Goal: Task Accomplishment & Management: Use online tool/utility

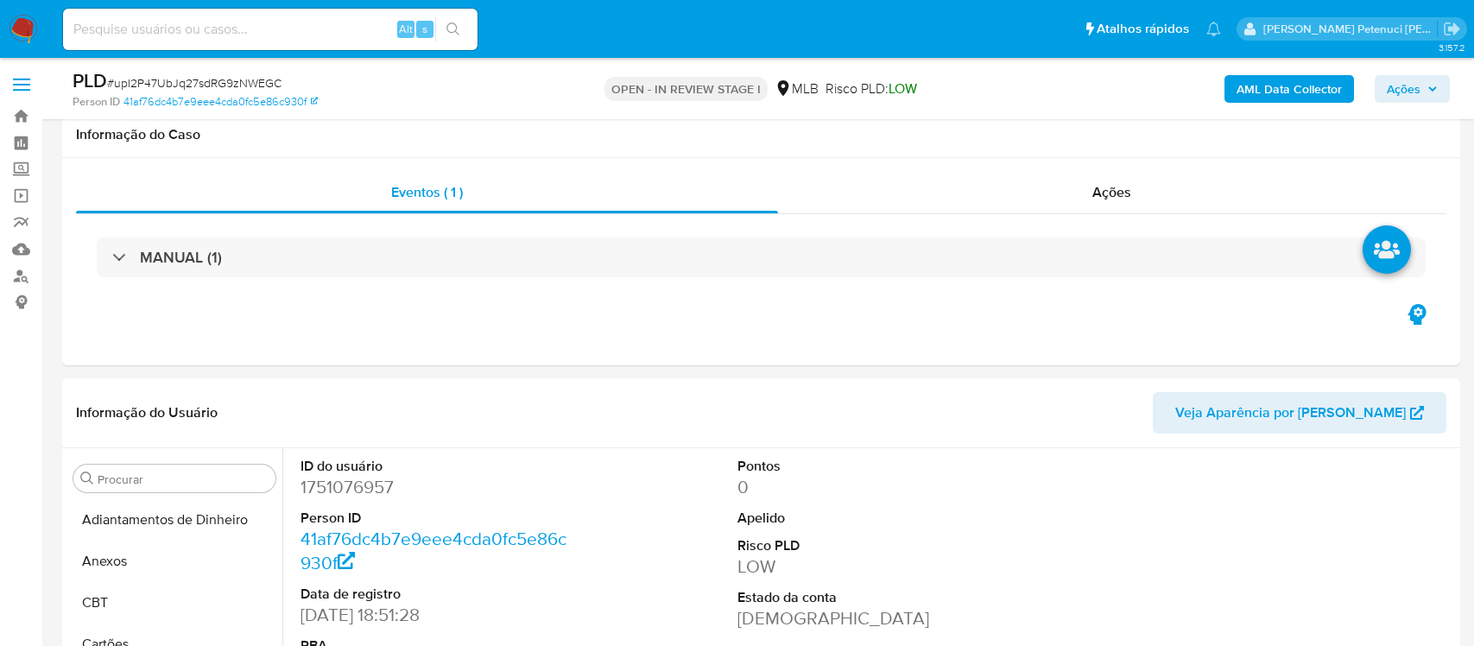
select select "10"
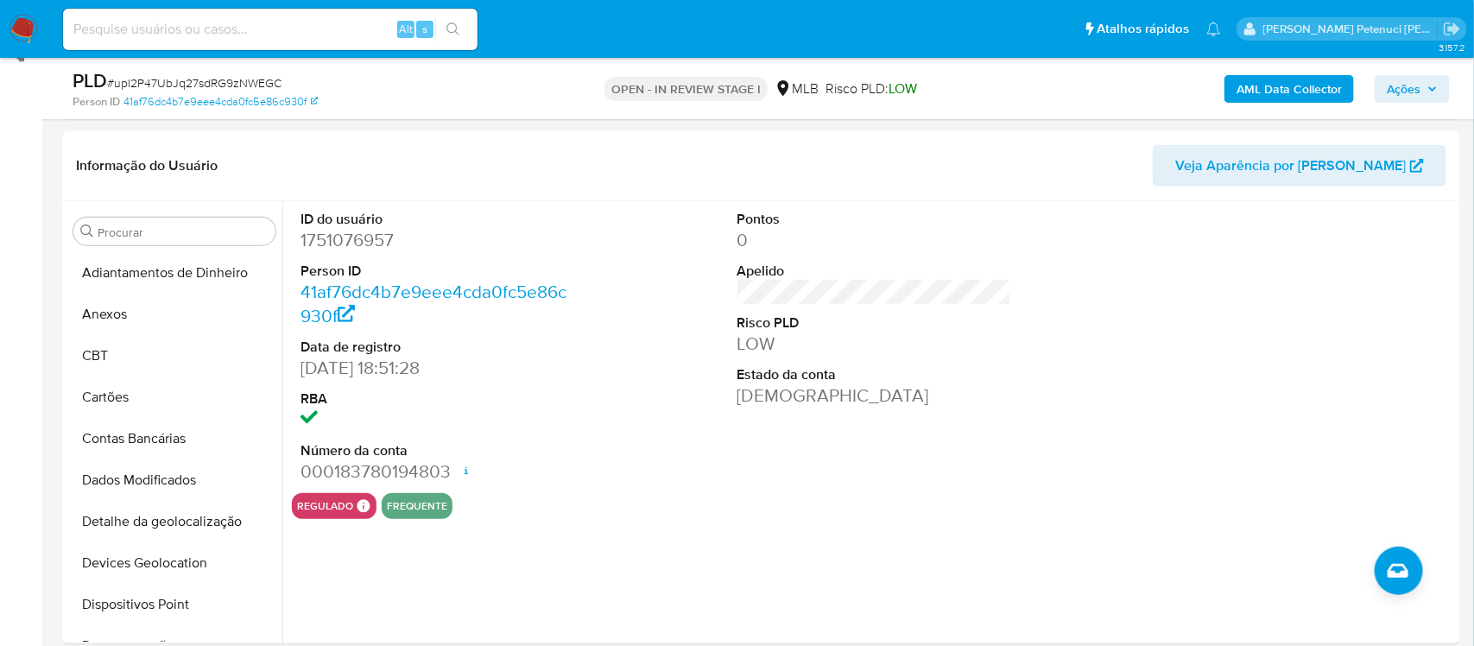
scroll to position [503, 0]
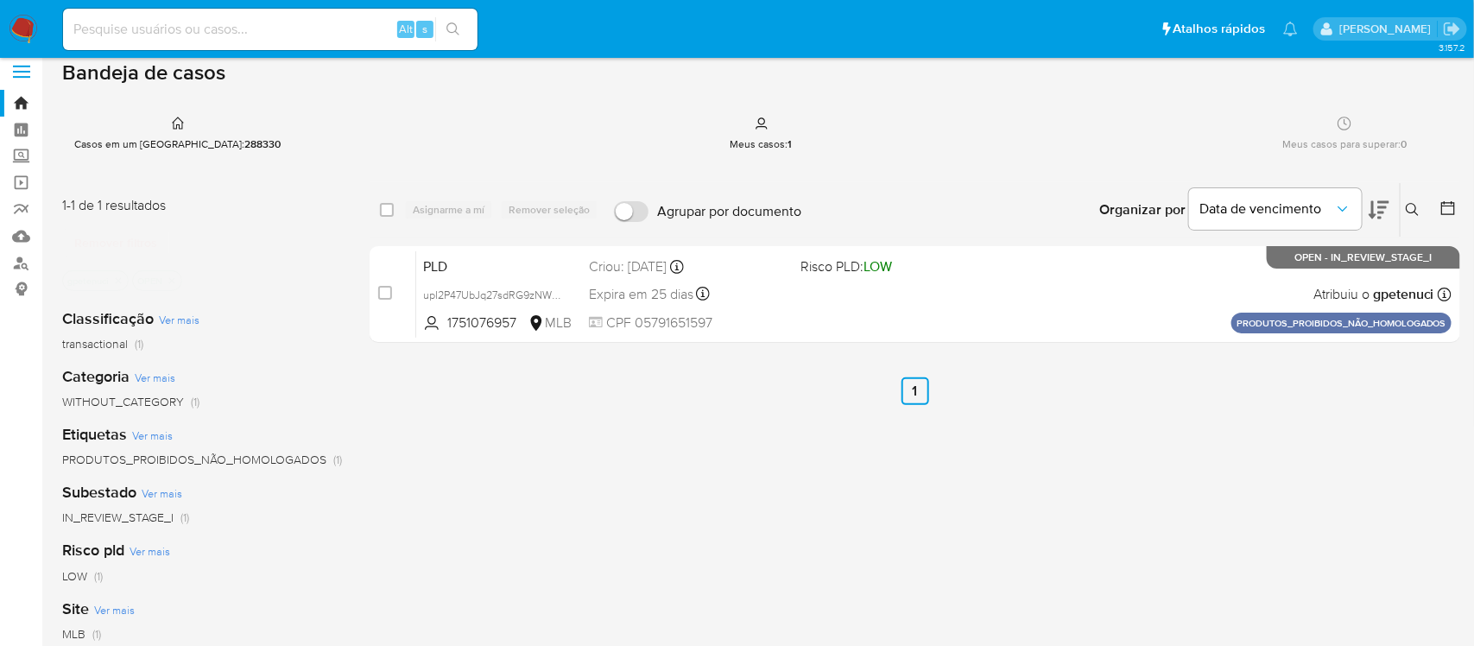
scroll to position [10, 0]
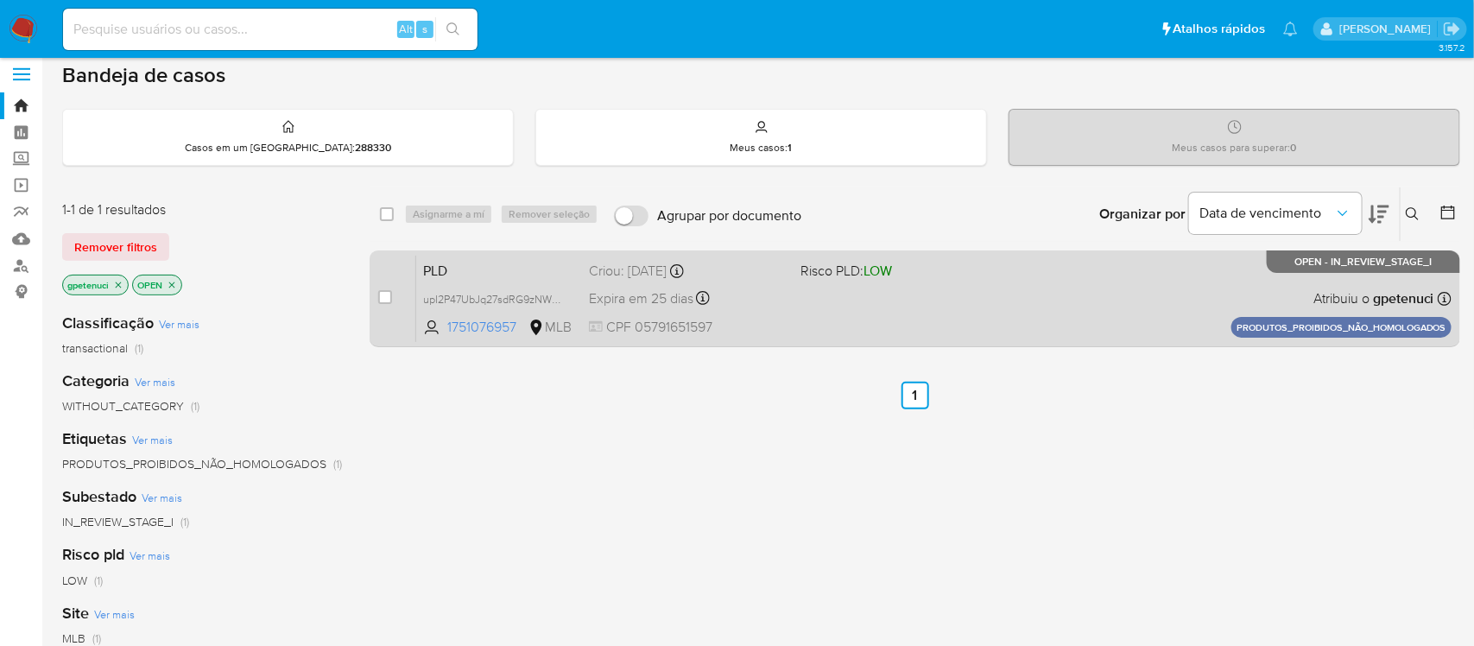
click at [764, 275] on div "Criou: 14/08/2025 Criou: 14/08/2025 11:56:16" at bounding box center [688, 271] width 198 height 19
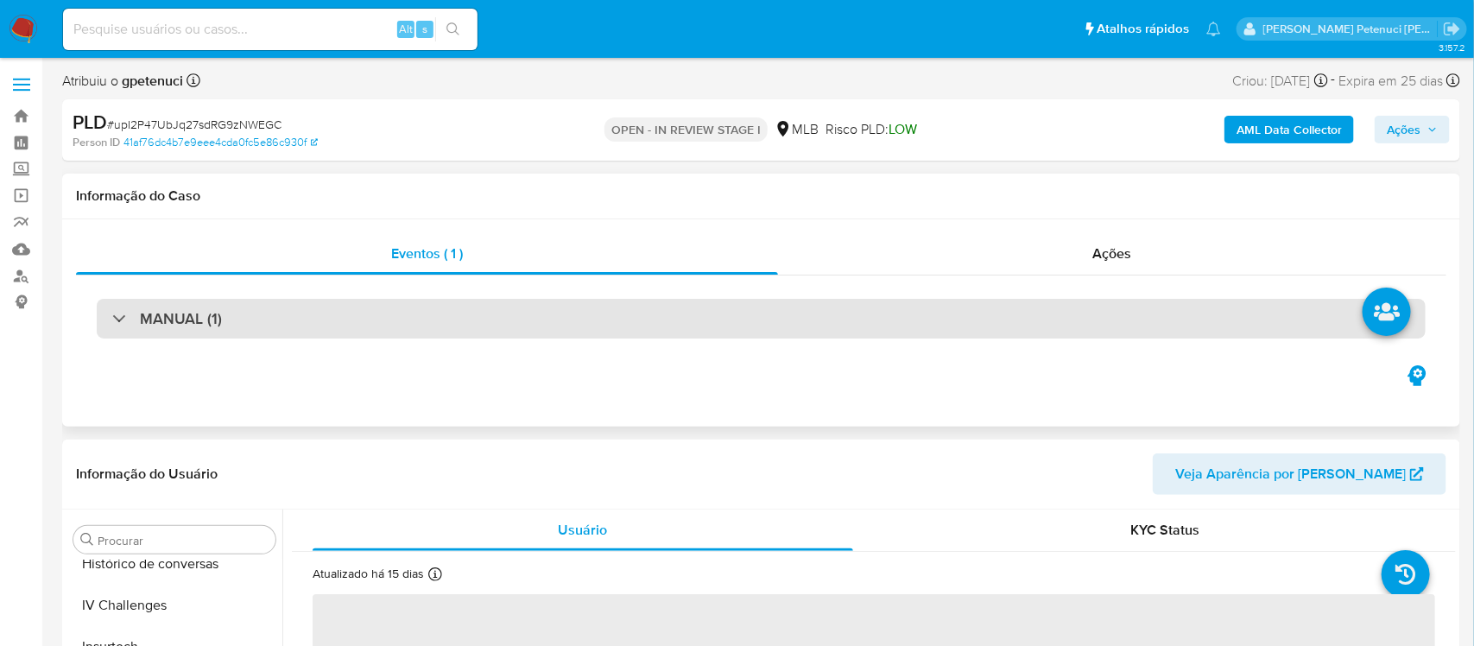
scroll to position [770, 0]
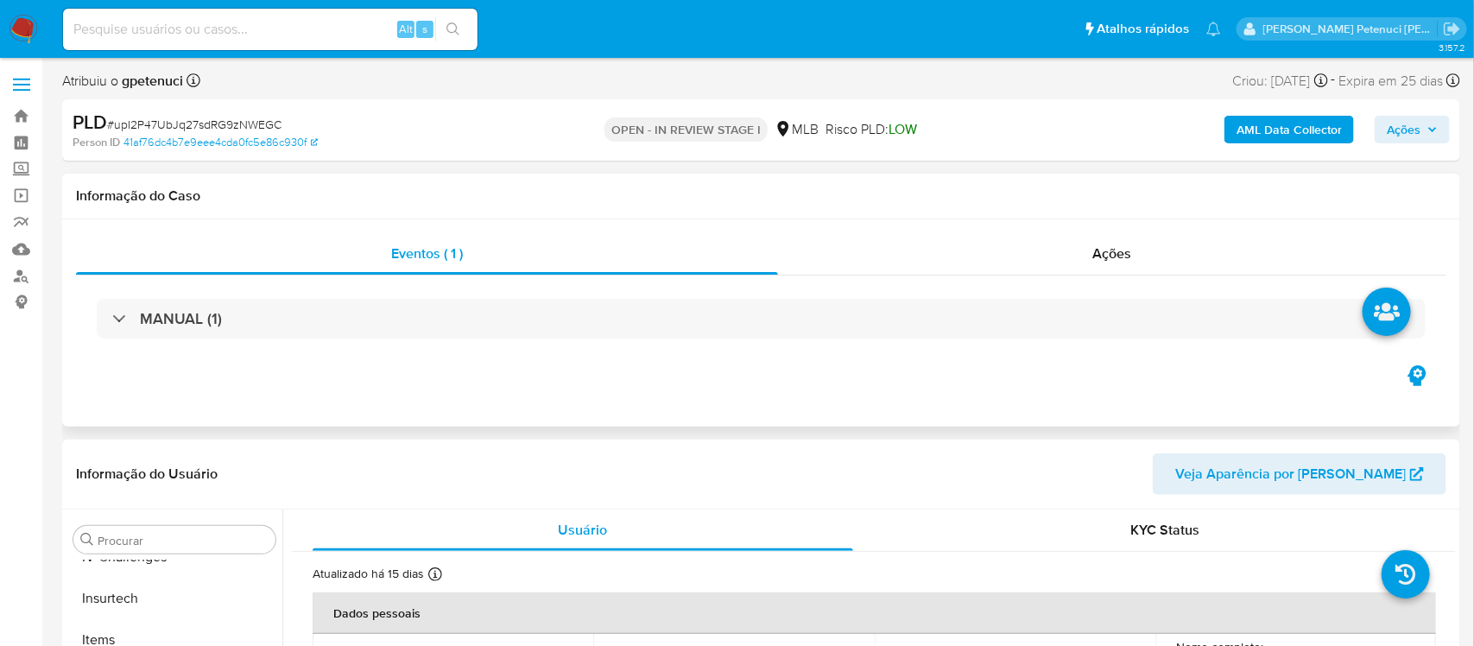
select select "10"
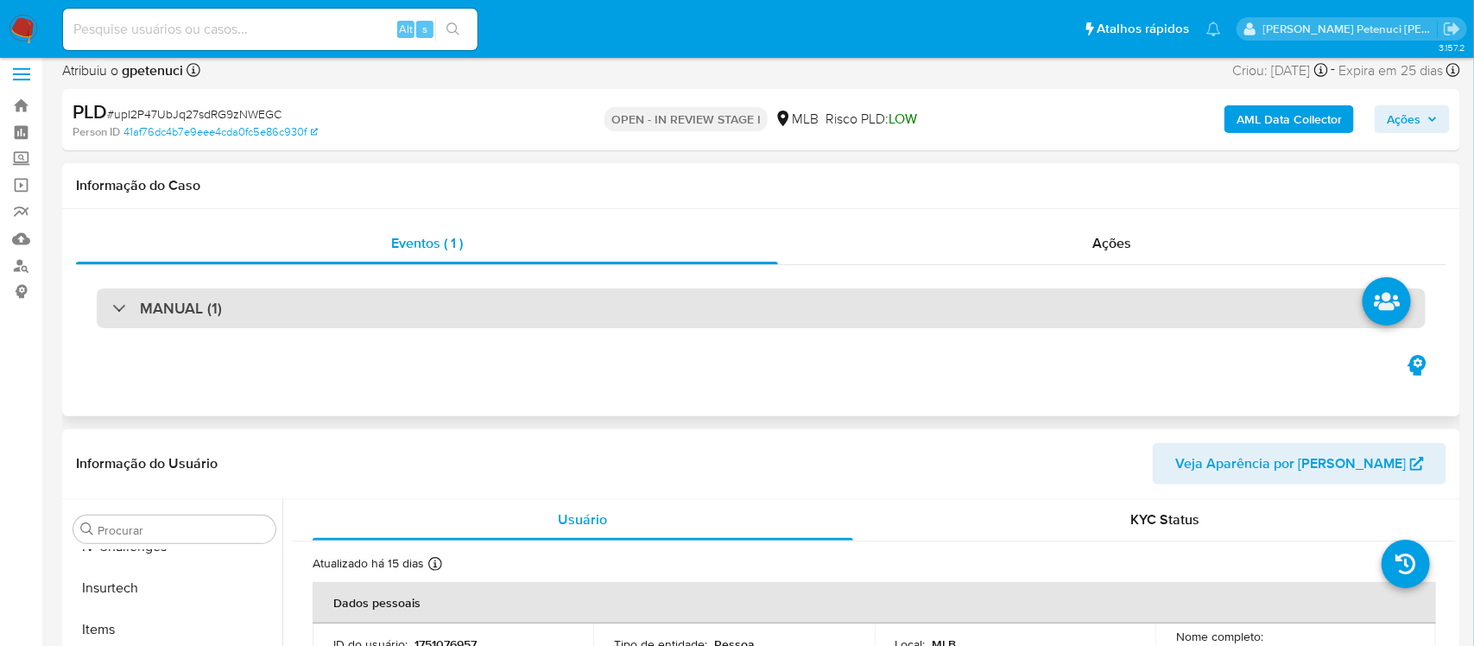
scroll to position [22, 0]
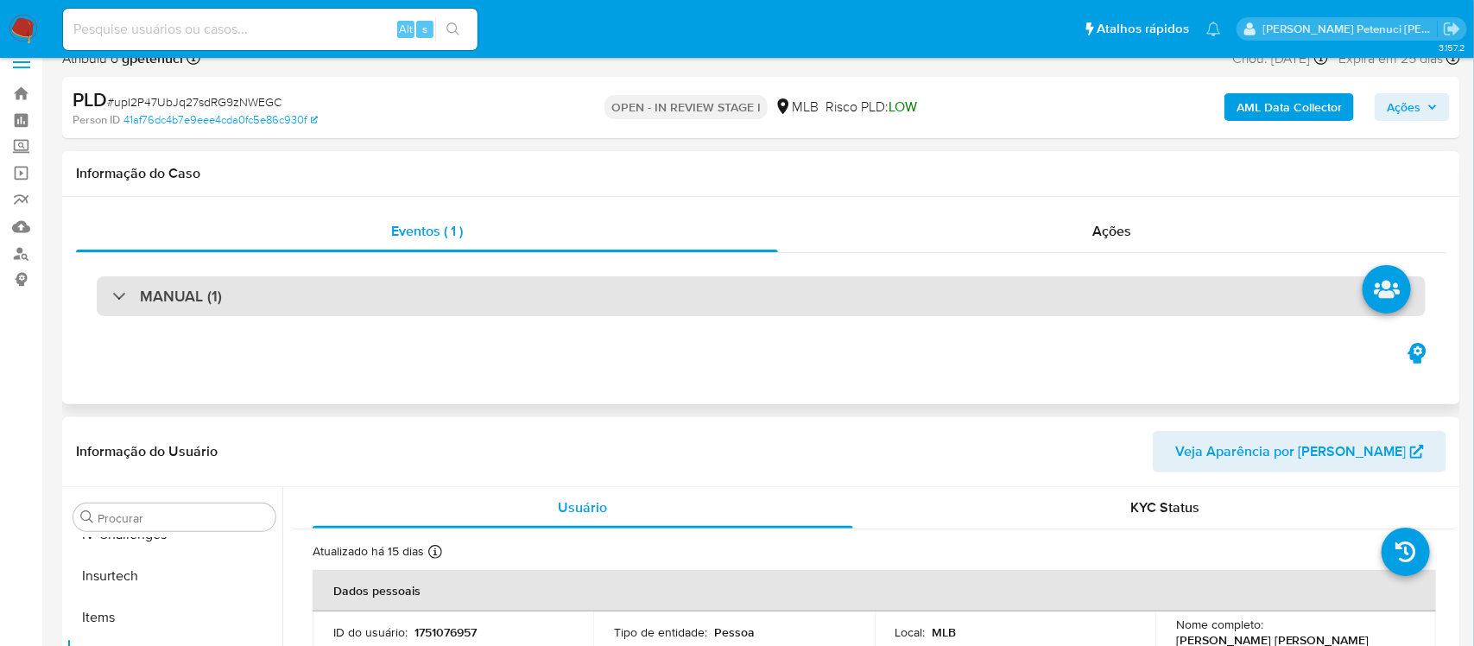
click at [548, 298] on div "MANUAL (1)" at bounding box center [761, 296] width 1329 height 40
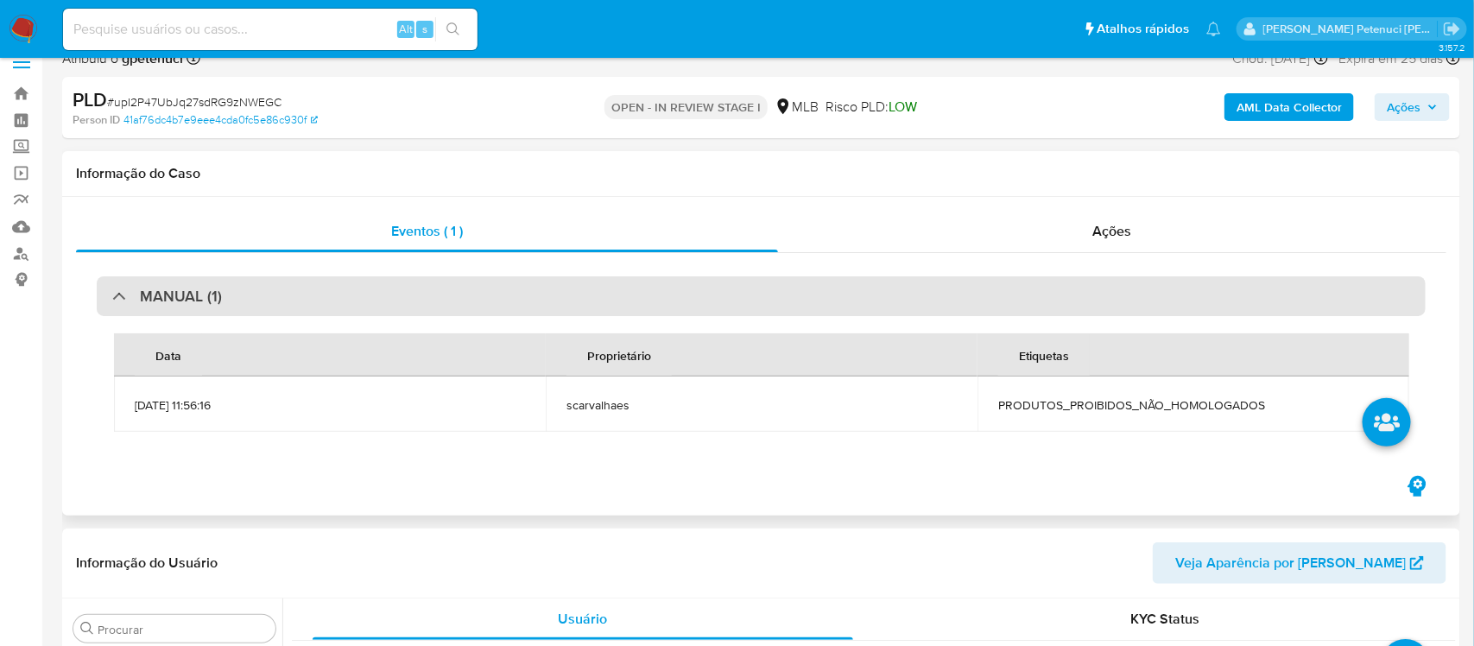
click at [561, 292] on div "MANUAL (1)" at bounding box center [761, 296] width 1329 height 40
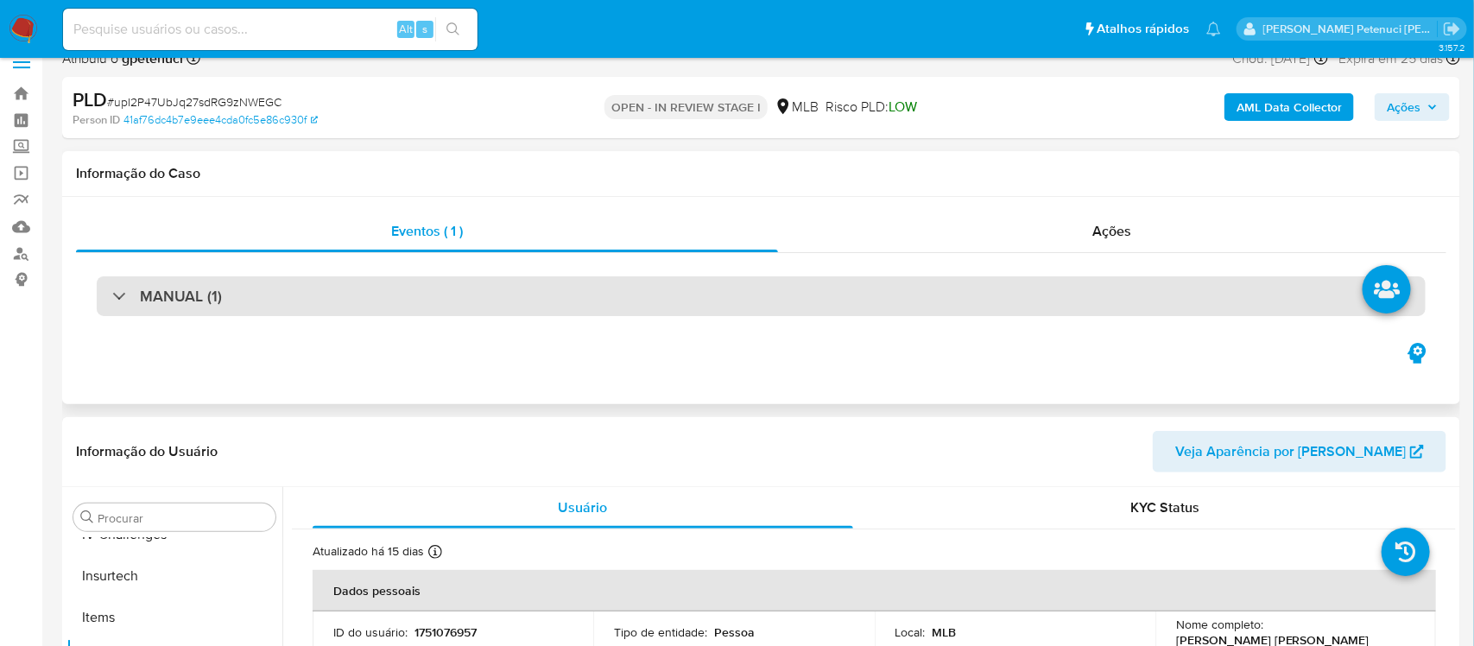
click at [561, 292] on div "MANUAL (1)" at bounding box center [761, 296] width 1329 height 40
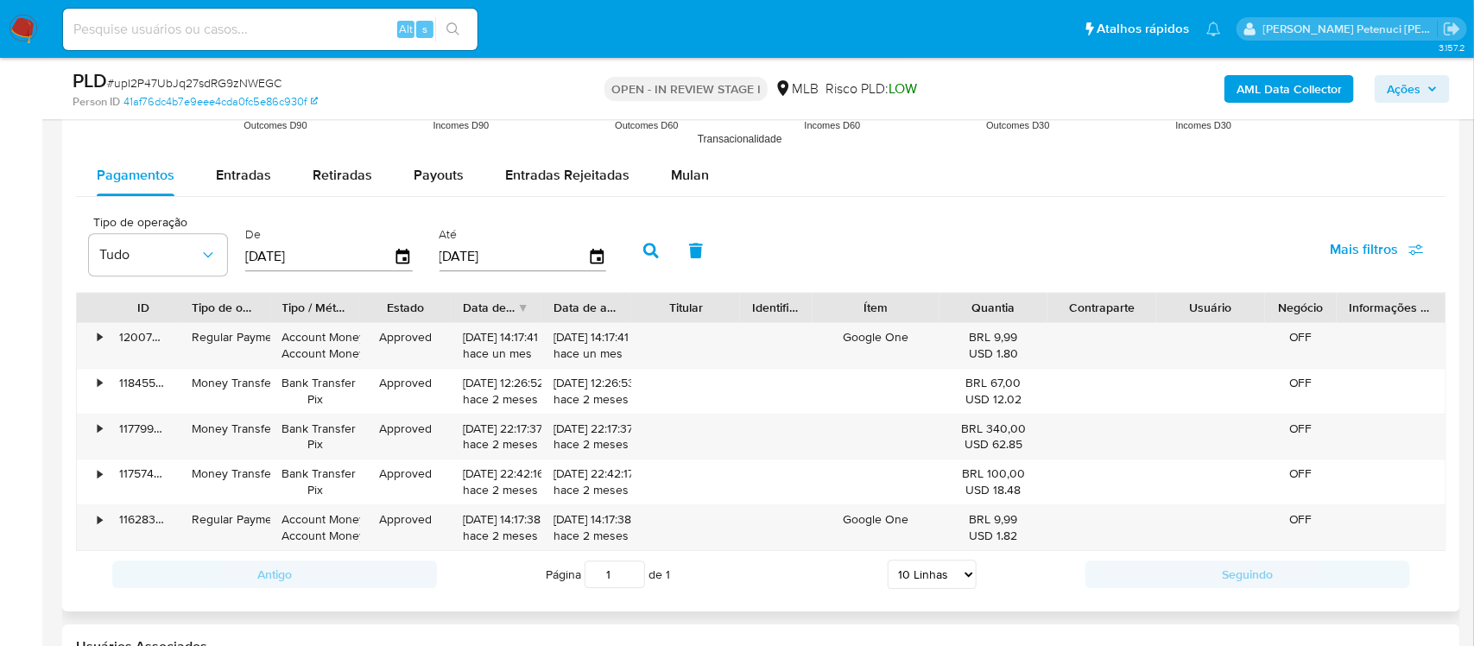
scroll to position [2002, 0]
click at [693, 174] on span "Mulan" at bounding box center [690, 172] width 38 height 20
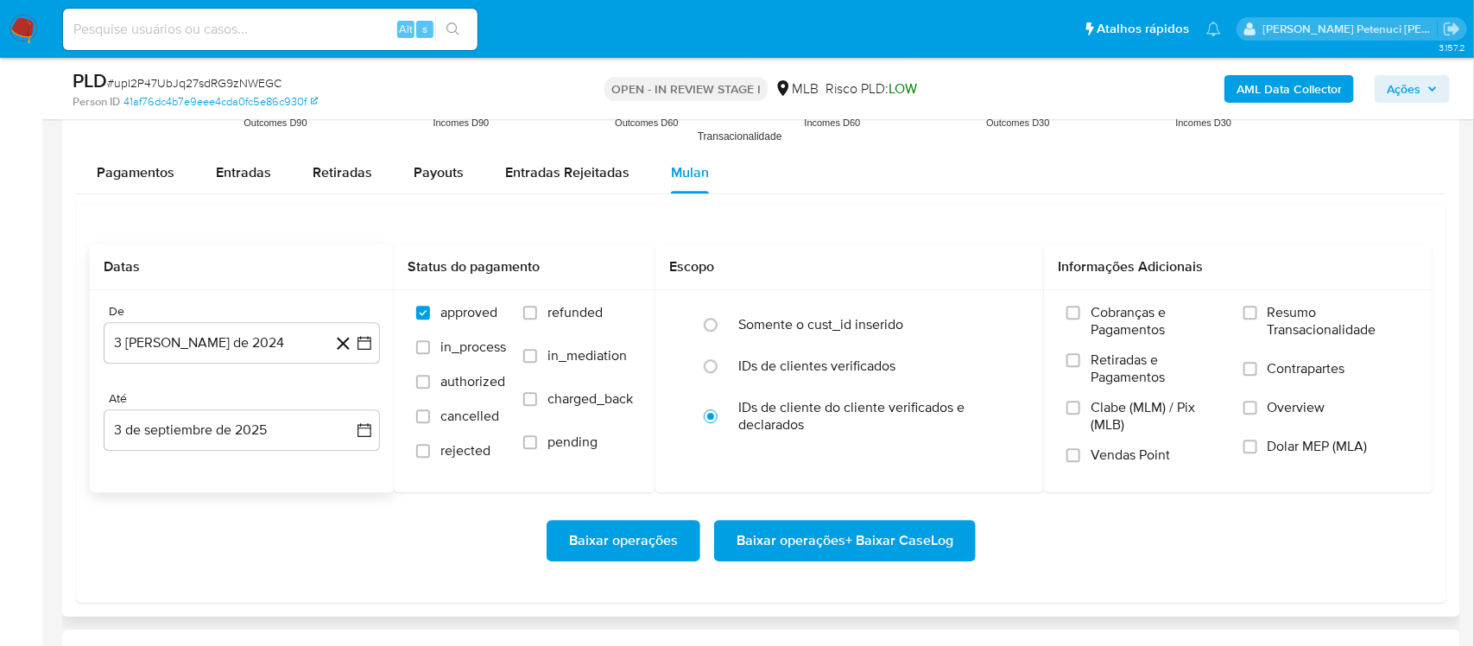
click at [345, 349] on icon at bounding box center [344, 344] width 22 height 22
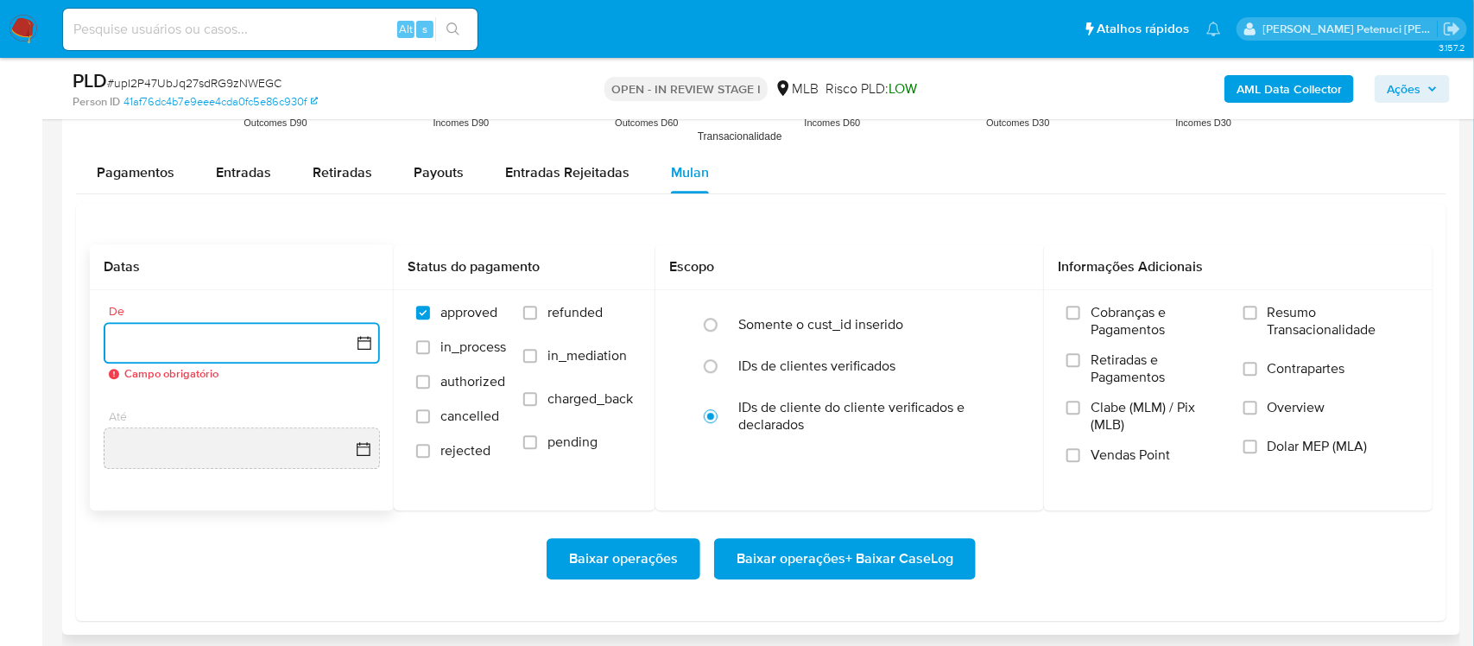
click at [356, 342] on icon "button" at bounding box center [364, 342] width 17 height 17
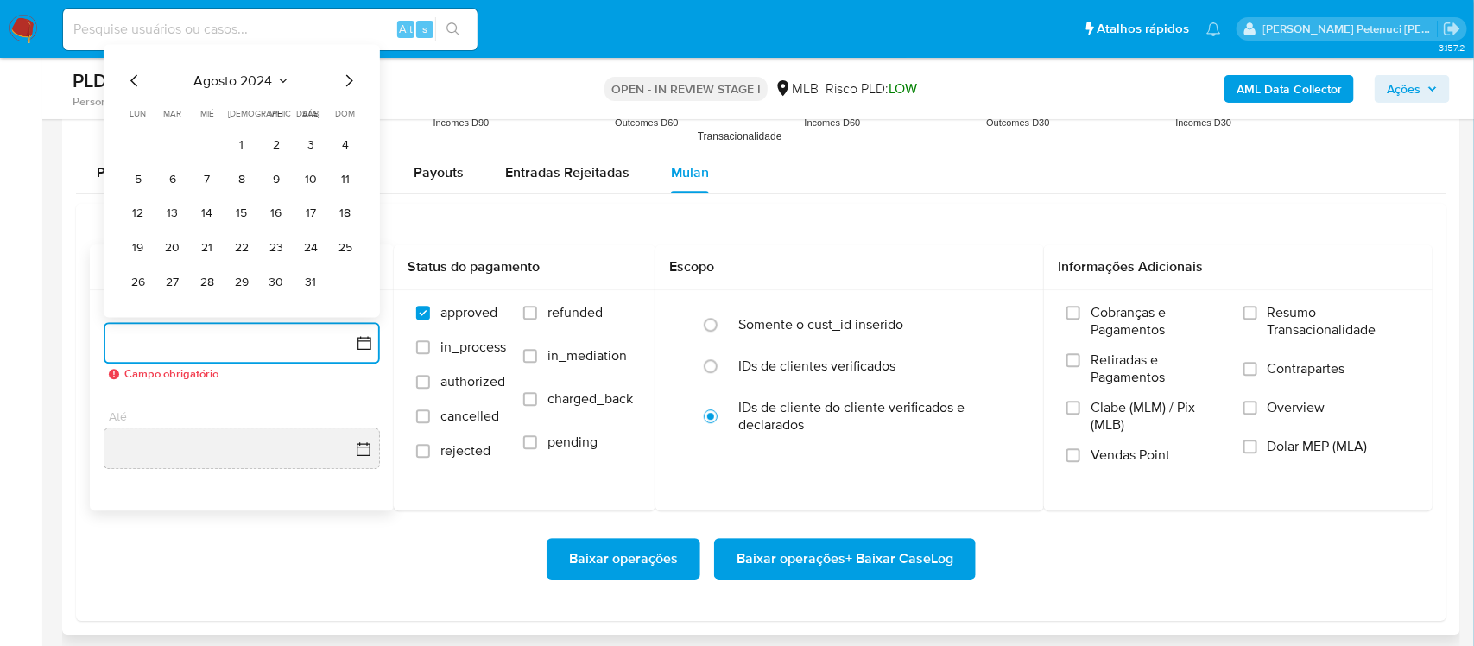
click at [231, 77] on span "agosto 2024" at bounding box center [233, 80] width 79 height 17
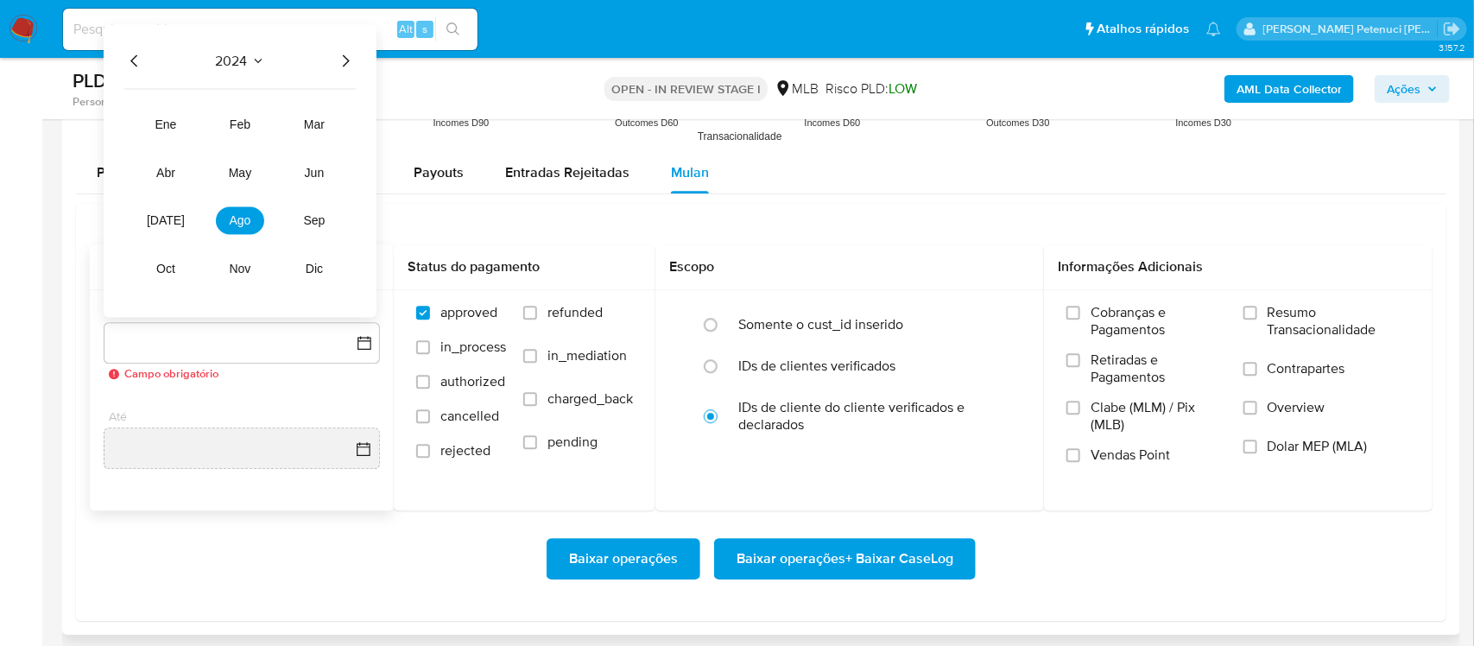
click at [352, 68] on icon "Año siguiente" at bounding box center [345, 60] width 21 height 21
click at [171, 225] on span "[DATE]" at bounding box center [166, 220] width 38 height 14
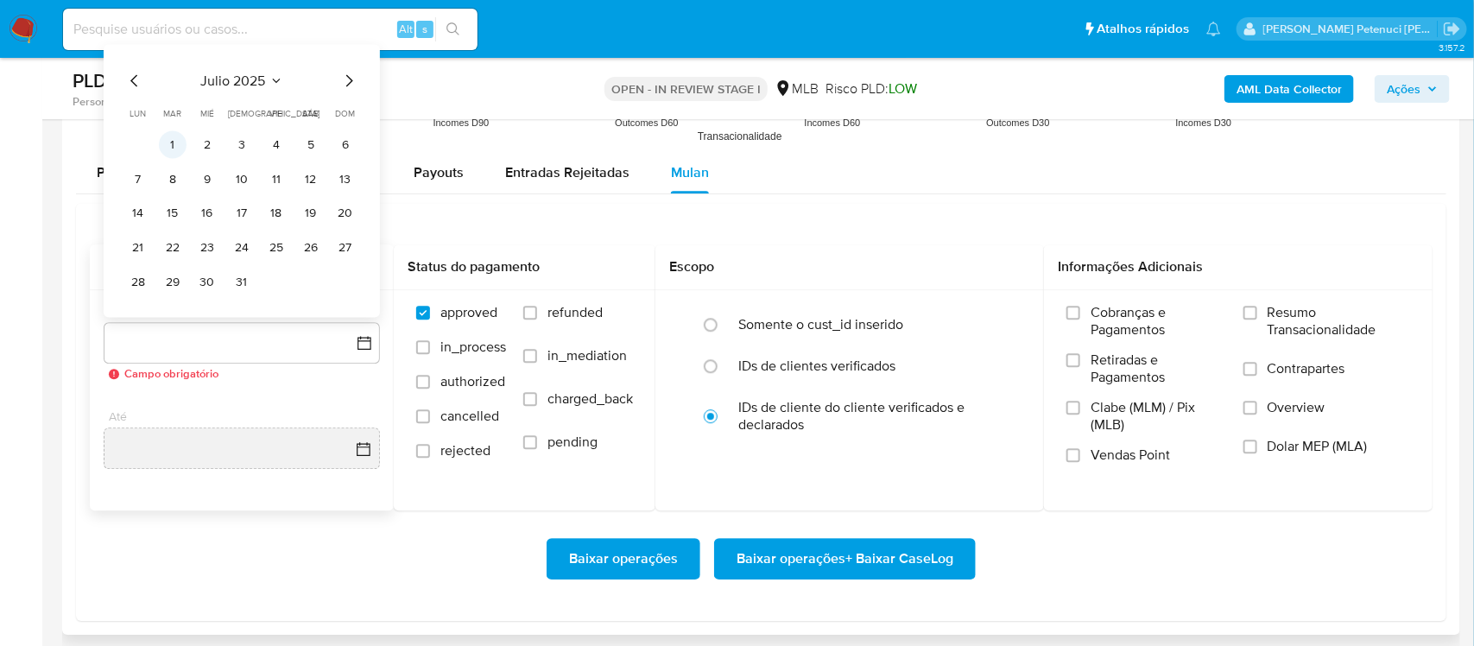
click at [167, 153] on button "1" at bounding box center [173, 144] width 28 height 28
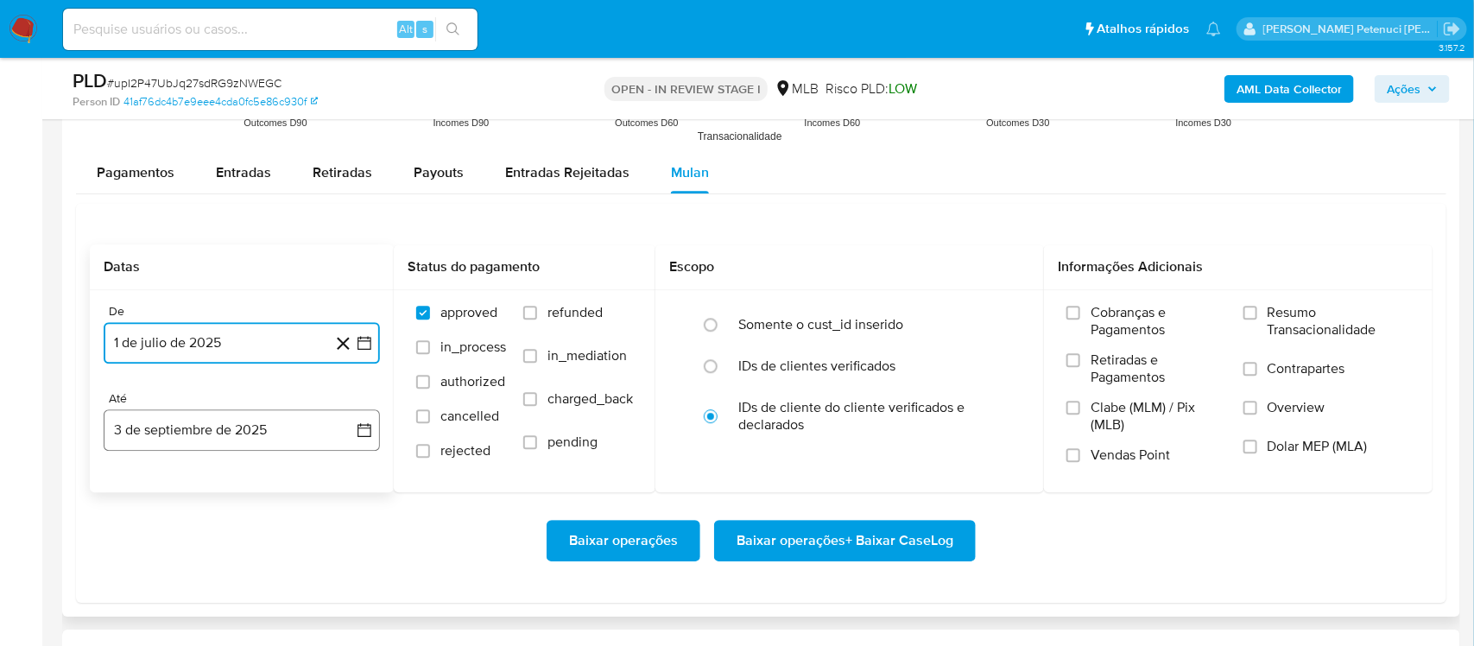
click at [360, 427] on icon "button" at bounding box center [364, 429] width 17 height 17
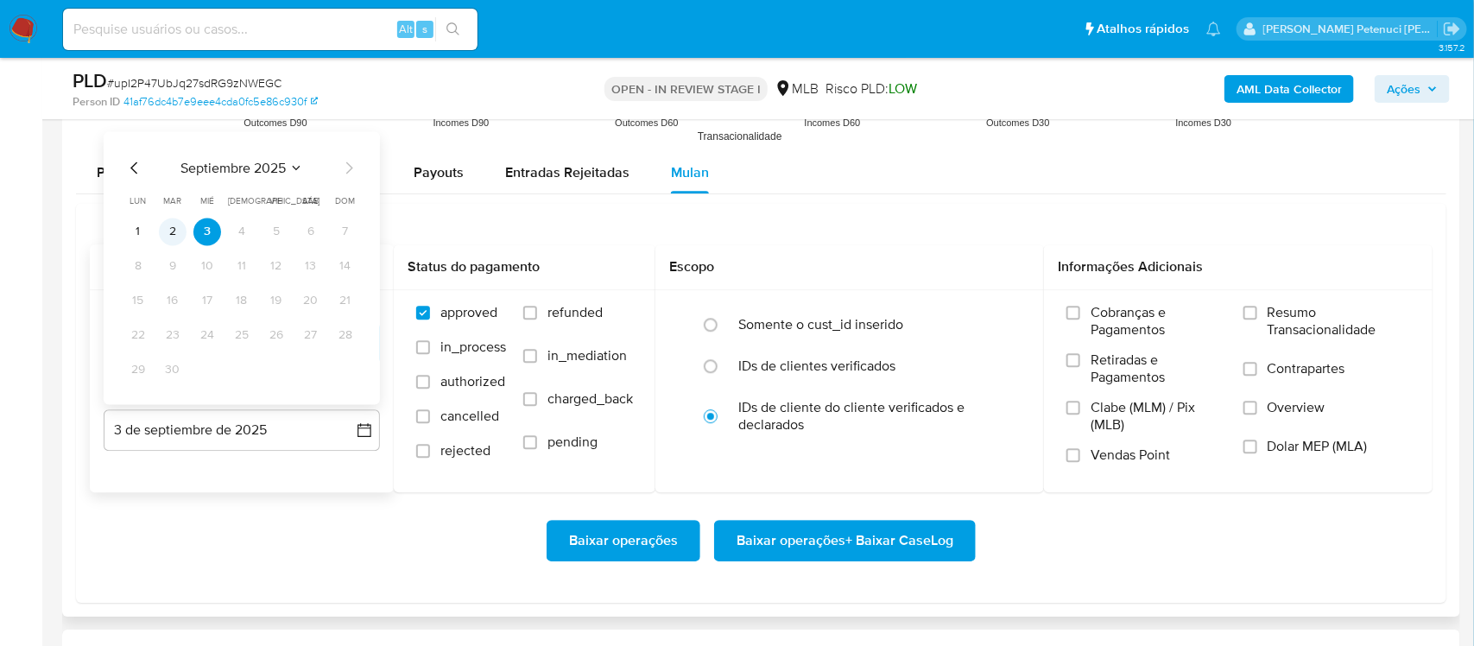
click at [177, 230] on button "2" at bounding box center [173, 232] width 28 height 28
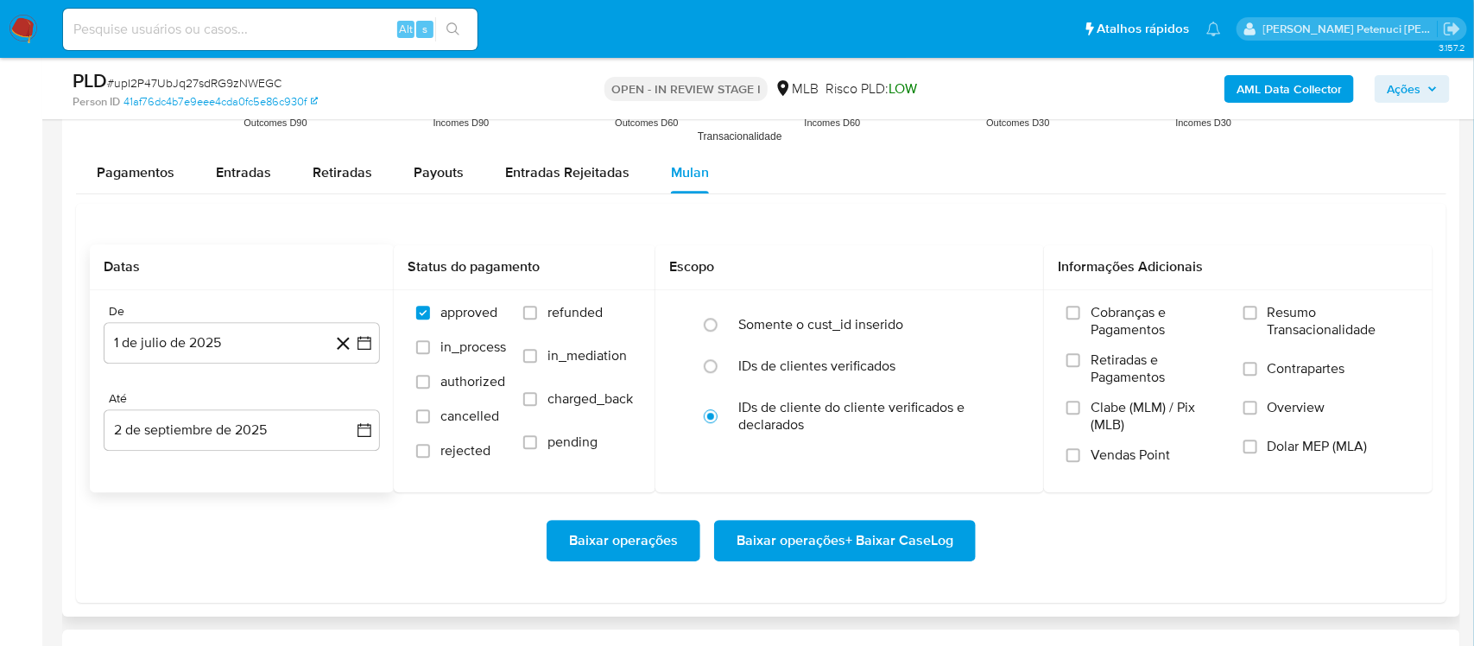
click at [221, 510] on div "Baixar operações Baixar operações + Baixar CaseLog" at bounding box center [761, 540] width 1343 height 97
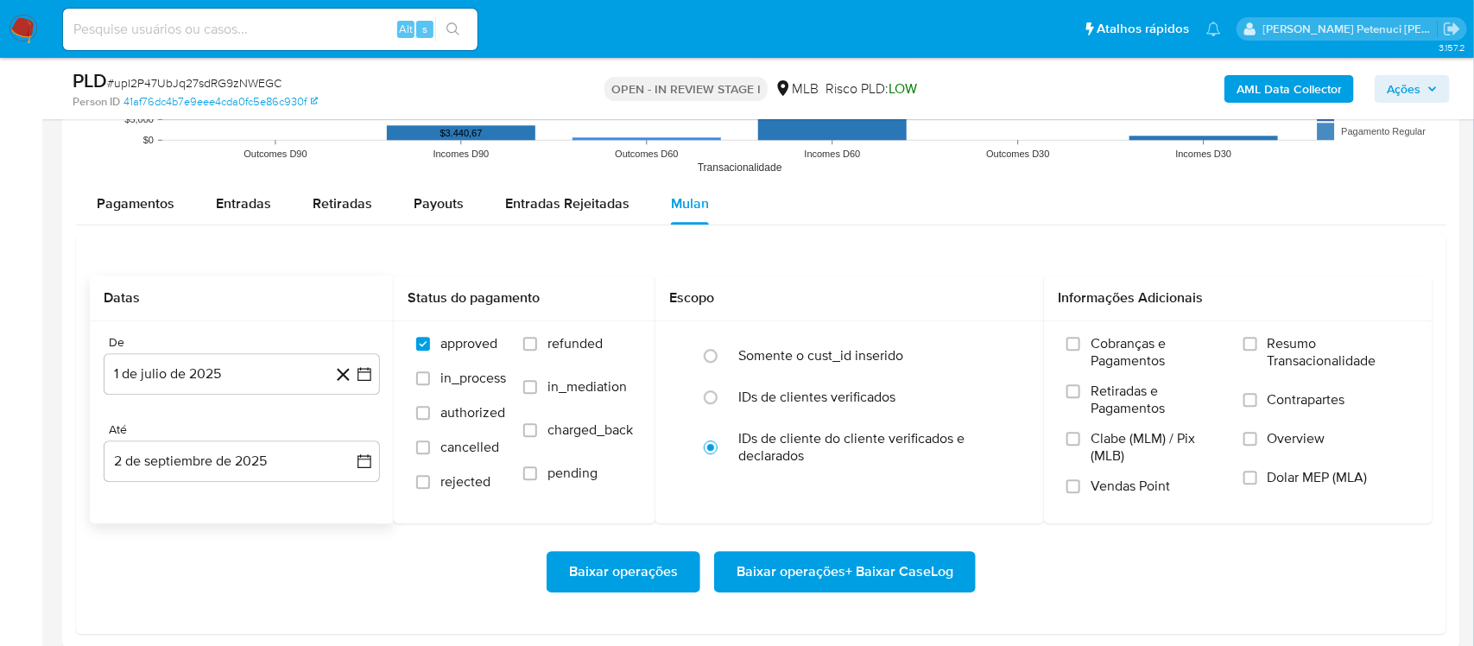
scroll to position [1969, 0]
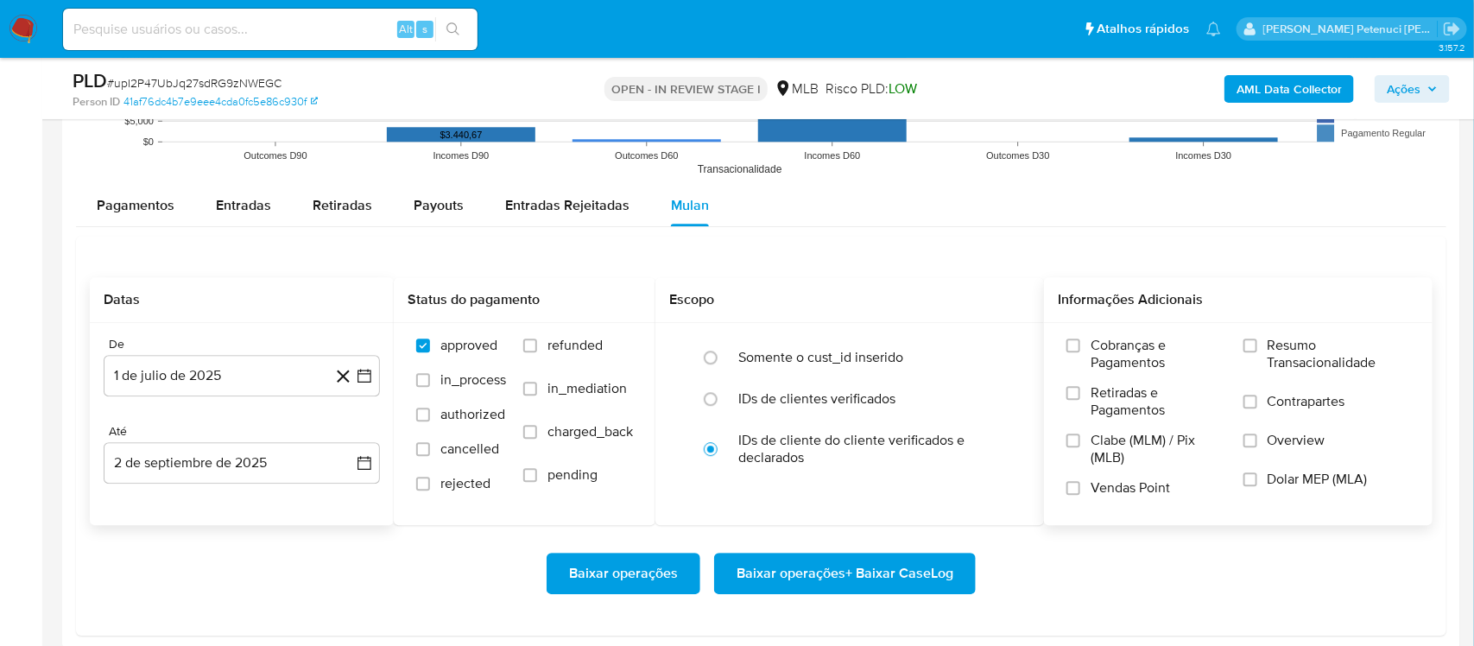
click at [1260, 358] on label "Resumo Transacionalidade" at bounding box center [1328, 365] width 168 height 56
click at [1258, 352] on input "Resumo Transacionalidade" at bounding box center [1251, 346] width 14 height 14
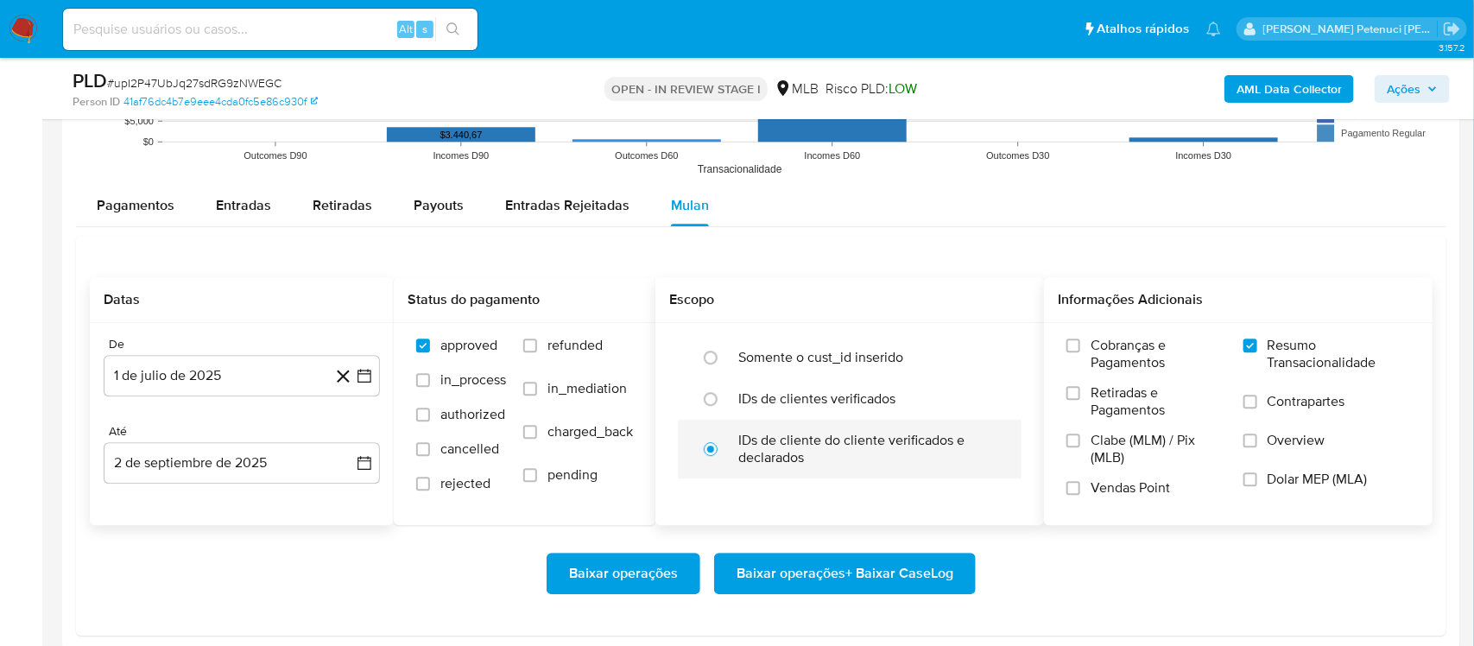
drag, startPoint x: 740, startPoint y: 444, endPoint x: 808, endPoint y: 460, distance: 70.2
click at [808, 460] on label "IDs de cliente do cliente verificados e declarados" at bounding box center [867, 449] width 259 height 35
drag, startPoint x: 1395, startPoint y: 362, endPoint x: 1274, endPoint y: 353, distance: 121.2
click at [1269, 354] on span "Resumo Transacionalidade" at bounding box center [1339, 354] width 143 height 35
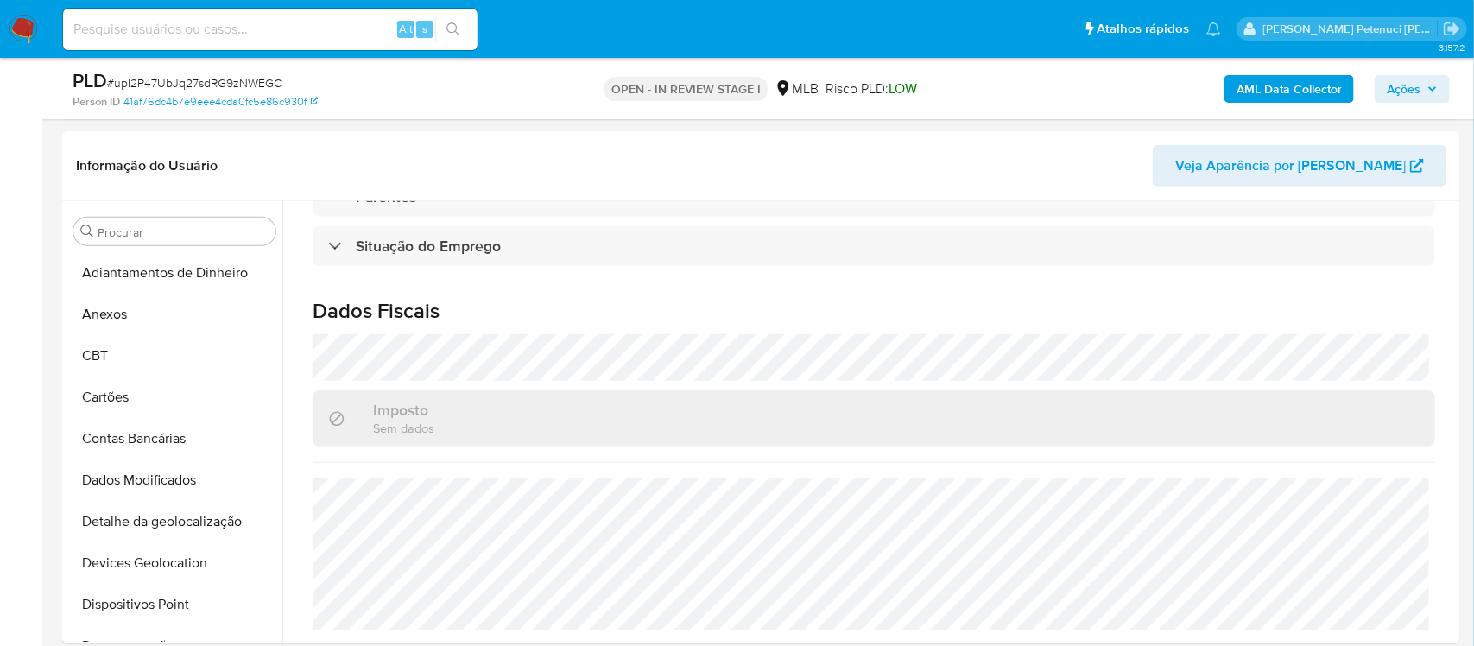
scroll to position [302, 0]
